Goal: Navigation & Orientation: Find specific page/section

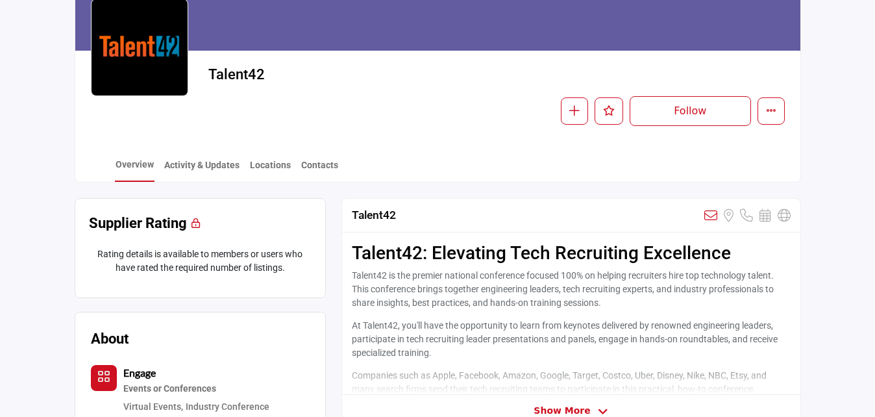
scroll to position [182, 0]
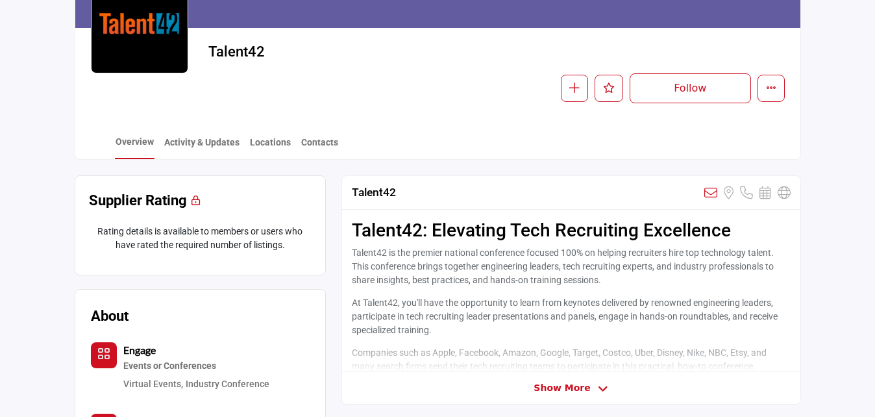
click at [543, 384] on span "Show More" at bounding box center [562, 388] width 56 height 14
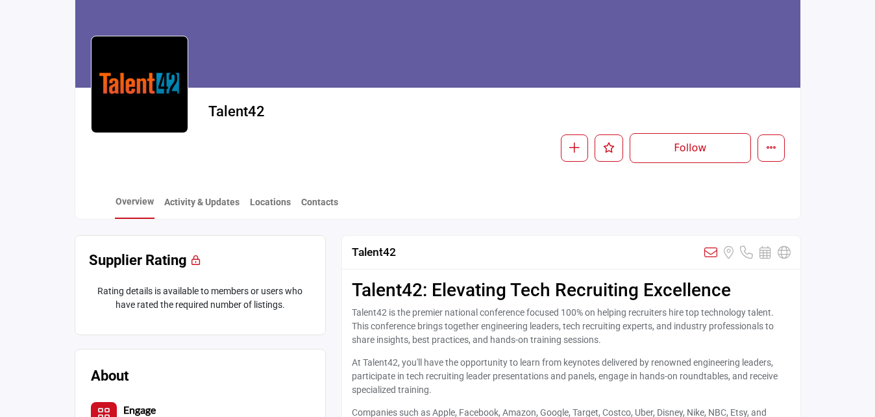
scroll to position [78, 0]
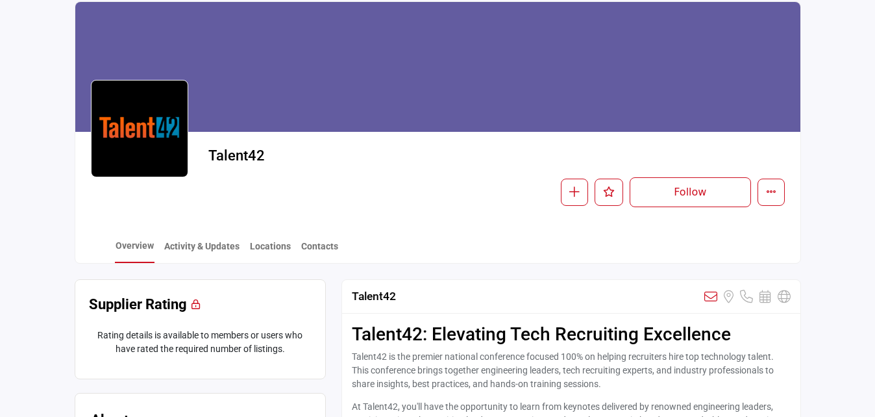
click at [196, 239] on div "Overview Activity & Updates Locations Contacts" at bounding box center [454, 243] width 693 height 40
click at [195, 246] on link "Activity & Updates" at bounding box center [202, 250] width 77 height 23
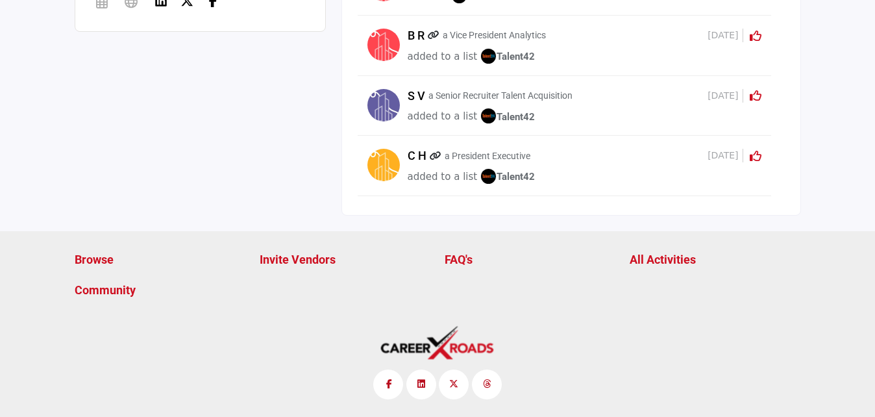
scroll to position [683, 0]
click at [89, 288] on p "Community" at bounding box center [160, 290] width 171 height 18
